Goal: Find specific page/section: Find specific page/section

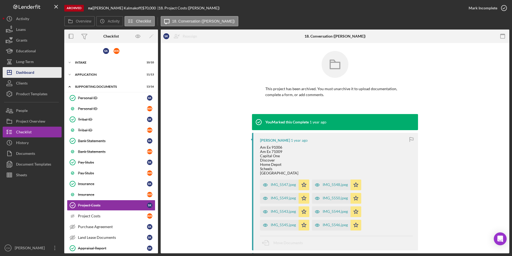
click at [31, 74] on div "Dashboard" at bounding box center [25, 73] width 18 height 12
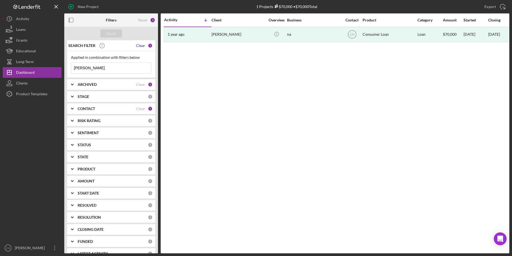
click at [136, 46] on div "Clear" at bounding box center [140, 45] width 9 height 4
click at [115, 33] on div "Apply" at bounding box center [111, 33] width 10 height 8
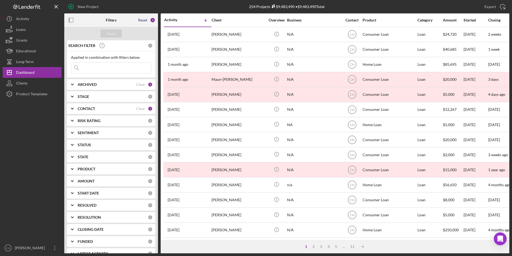
click at [147, 18] on div "Reset" at bounding box center [142, 20] width 9 height 4
click at [116, 32] on button "Apply" at bounding box center [110, 33] width 21 height 8
